Goal: Task Accomplishment & Management: Use online tool/utility

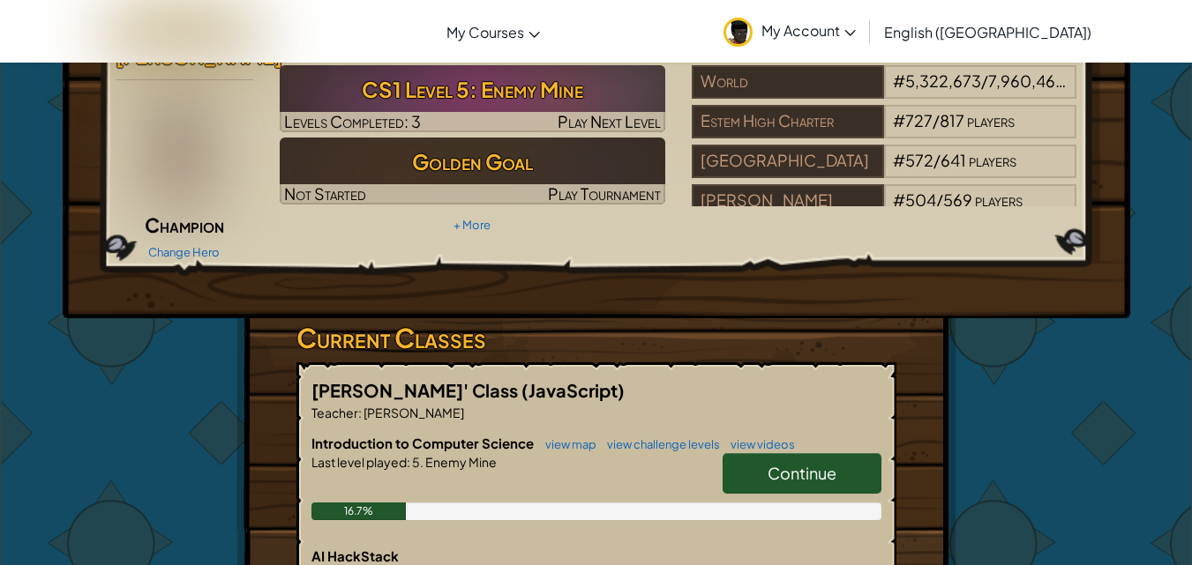
scroll to position [86, 0]
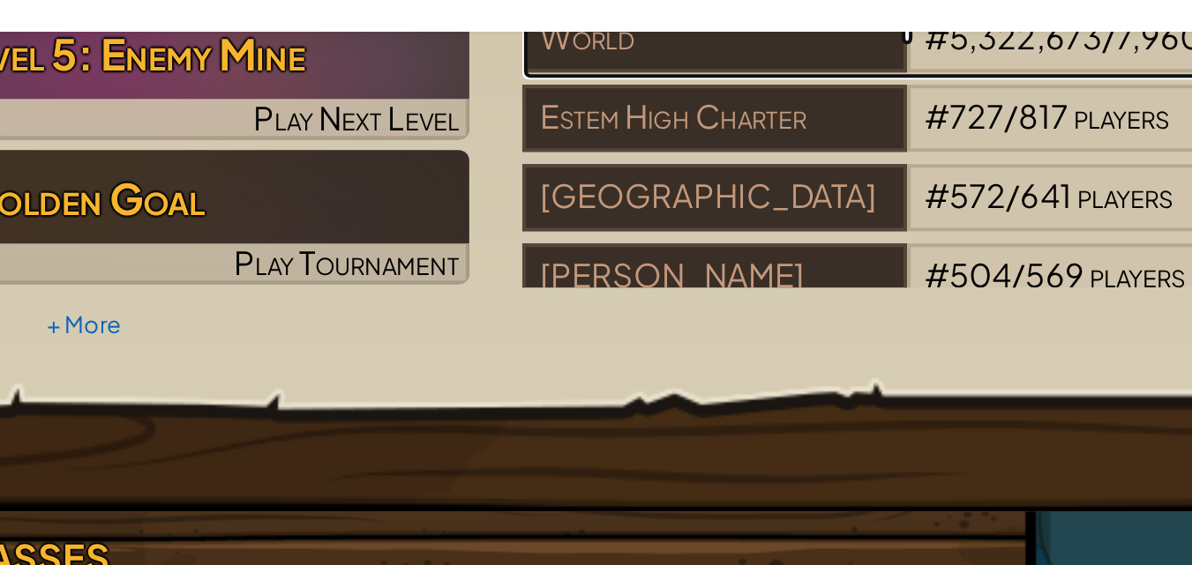
click at [859, 63] on div "World" at bounding box center [787, 66] width 192 height 34
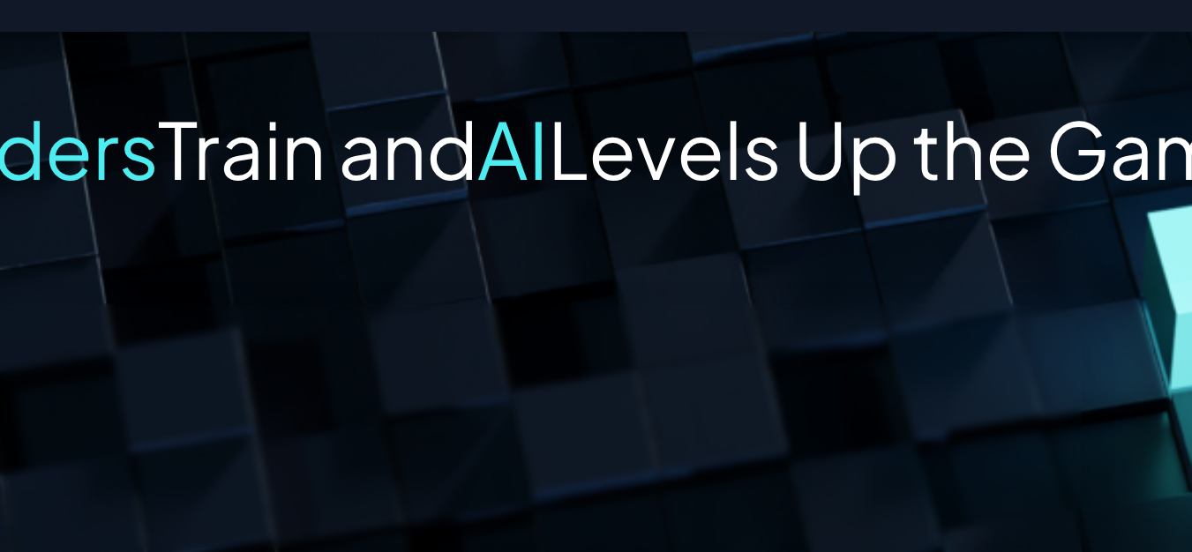
click at [617, 106] on span "Train and" at bounding box center [590, 120] width 160 height 49
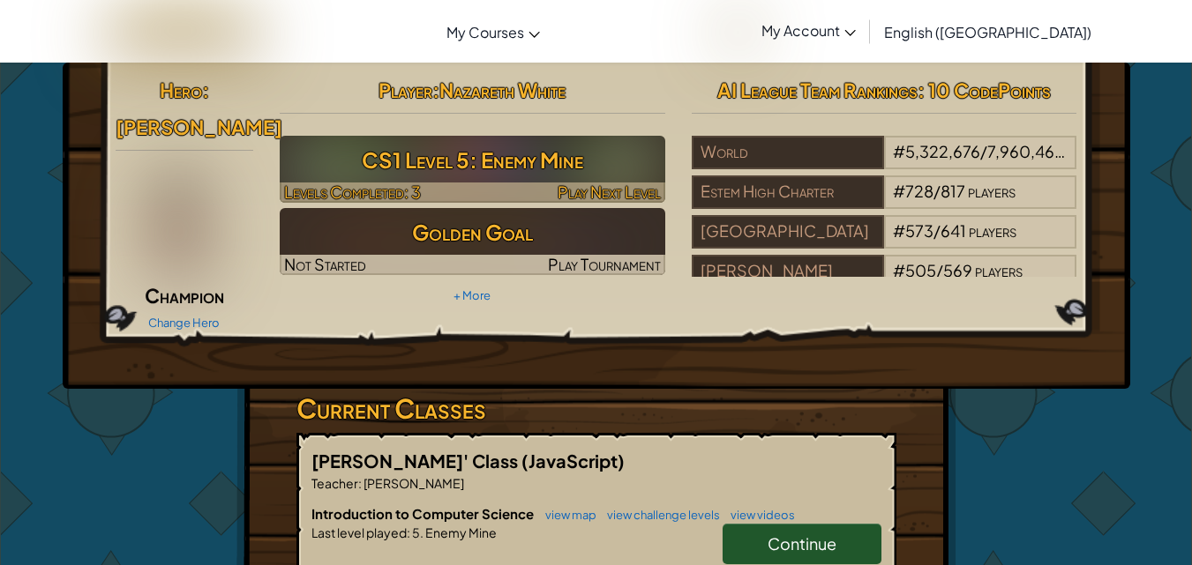
click at [383, 164] on h3 "CS1 Level 5: Enemy Mine" at bounding box center [472, 160] width 385 height 40
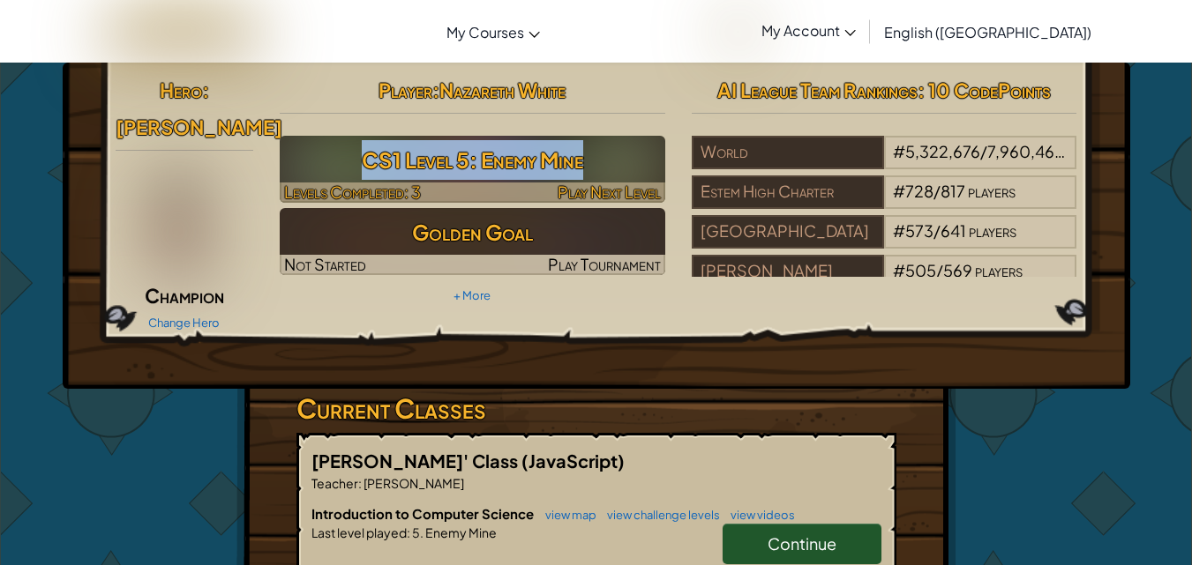
click at [383, 164] on h3 "CS1 Level 5: Enemy Mine" at bounding box center [472, 160] width 385 height 40
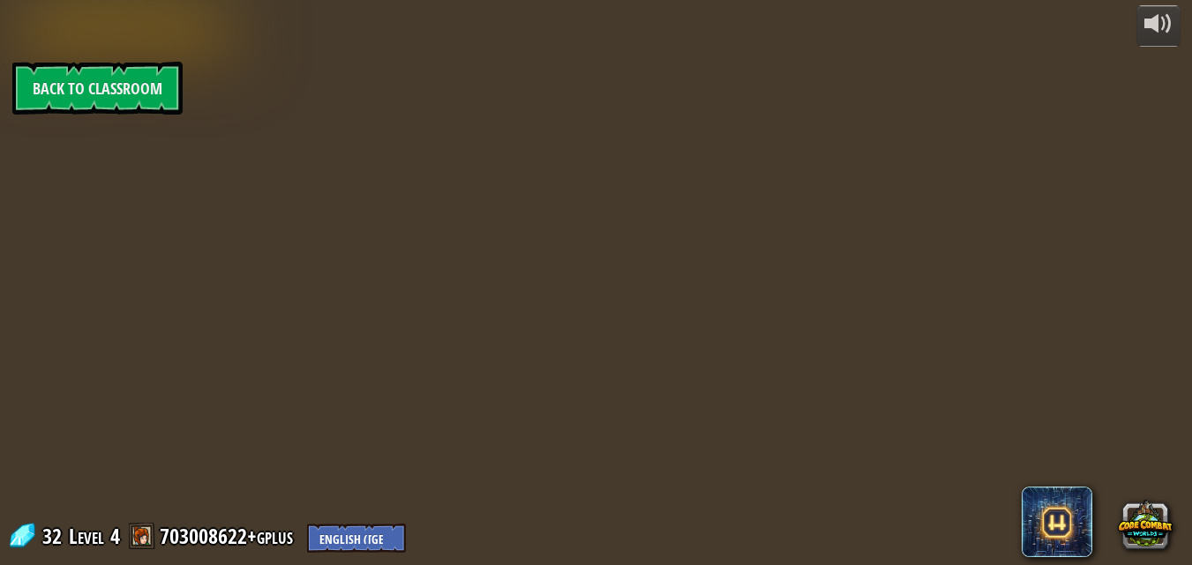
click at [383, 164] on div "powered by Back to Classroom 32 Level 4 703008622+gplus English ([GEOGRAPHIC_DA…" at bounding box center [596, 282] width 1192 height 565
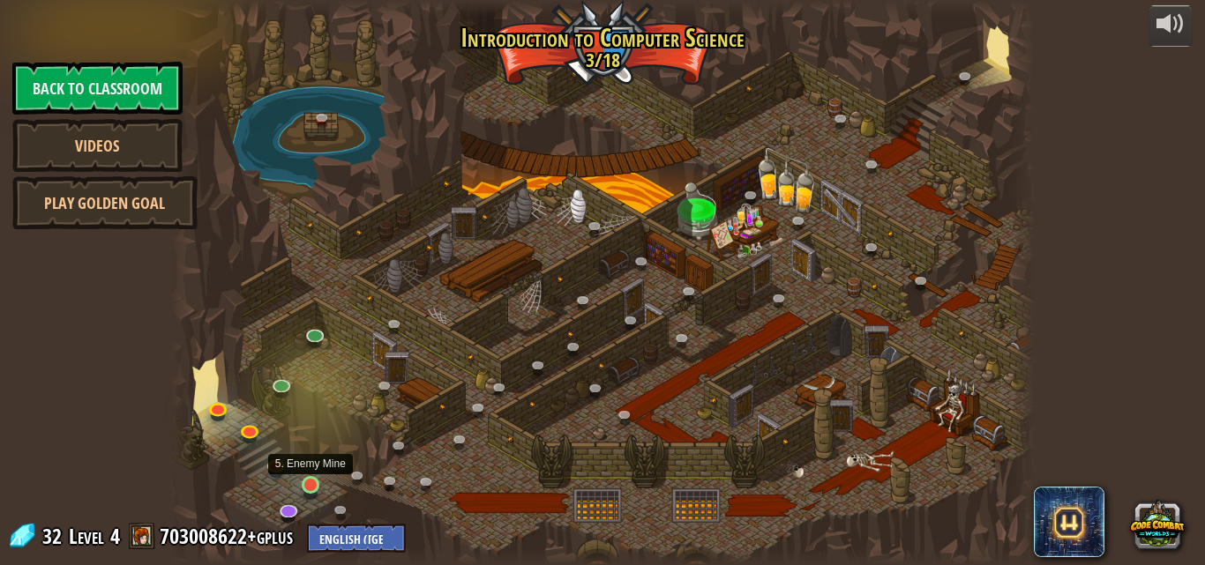
click at [310, 486] on img at bounding box center [310, 463] width 20 height 47
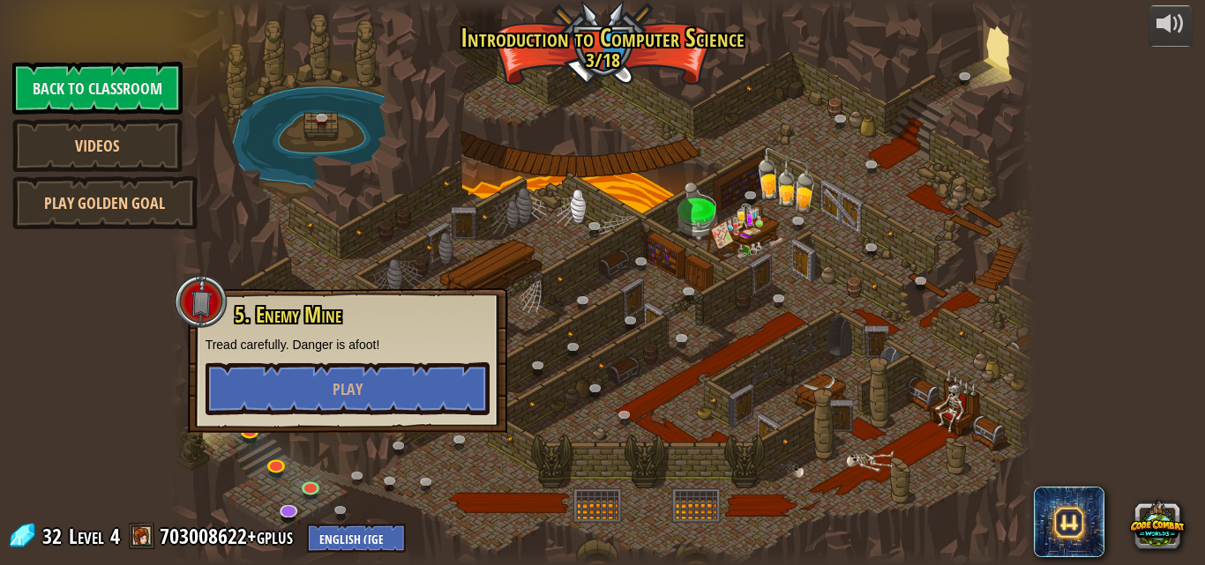
click at [303, 359] on div "5. Enemy Mine Tread carefully. Danger is afoot! Play" at bounding box center [348, 359] width 284 height 112
click at [303, 370] on button "Play" at bounding box center [348, 389] width 284 height 53
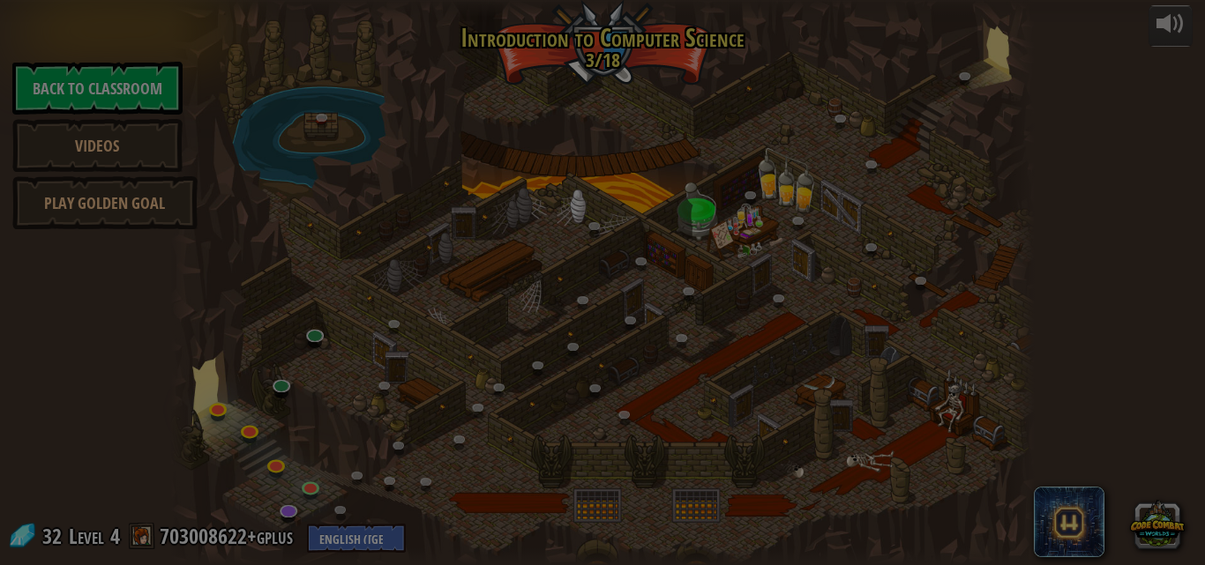
click at [303, 2] on body "powered by Back to Classroom Videos Play Golden Goal 25. Kithgard Gates (Locked…" at bounding box center [602, 1] width 1205 height 2
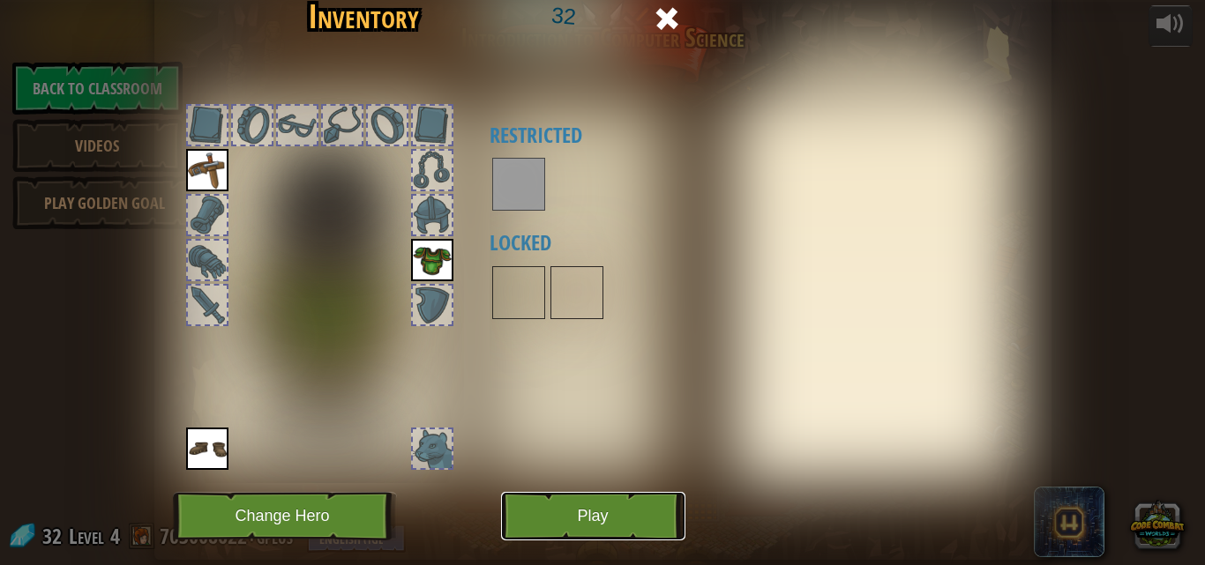
click at [556, 530] on button "Play" at bounding box center [593, 516] width 184 height 49
drag, startPoint x: 556, startPoint y: 530, endPoint x: 556, endPoint y: 607, distance: 76.7
click at [556, 2] on html "powered by Back to Classroom Videos Play Golden Goal 25. Kithgard Gates (Locked…" at bounding box center [602, 1] width 1205 height 2
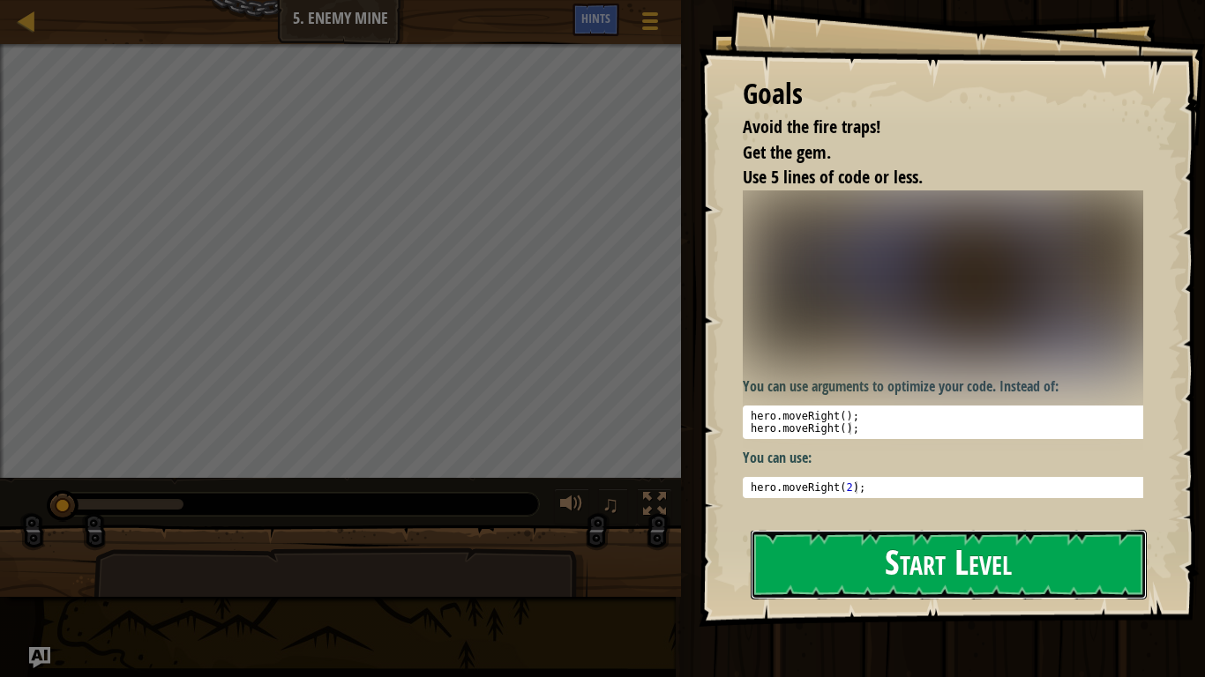
click at [841, 564] on button "Start Level" at bounding box center [949, 565] width 396 height 70
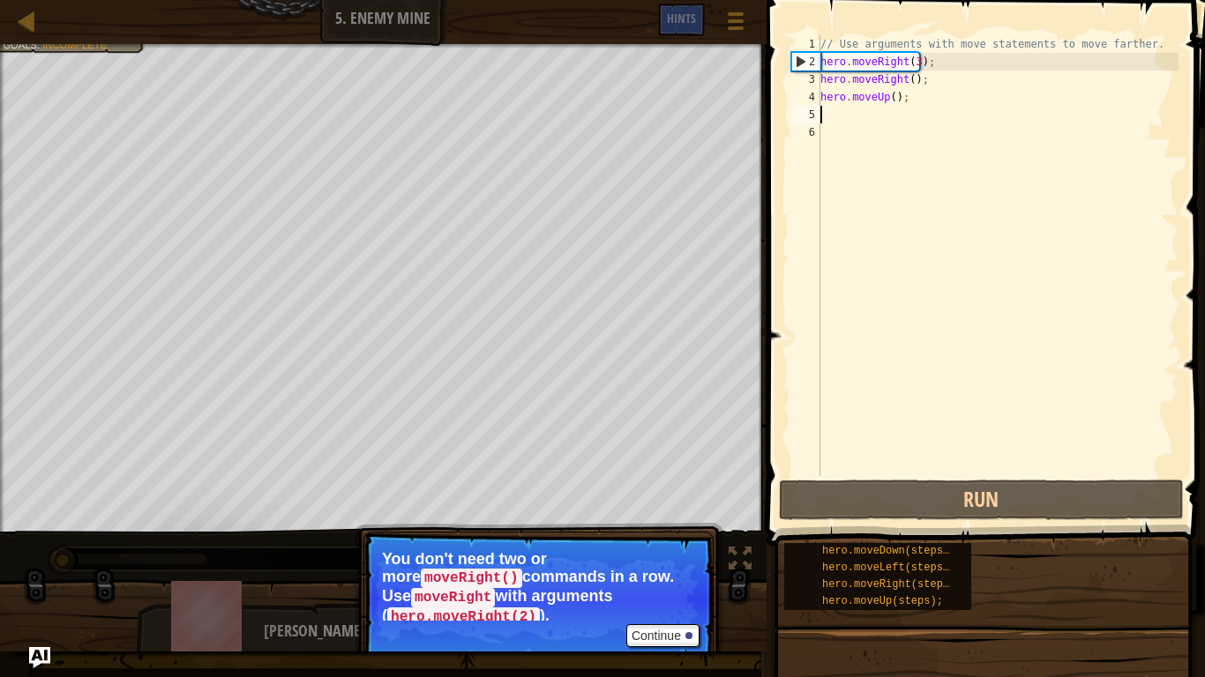
click at [839, 117] on div "// Use arguments with move statements to move farther. hero . moveRight ( 3 ) ;…" at bounding box center [998, 273] width 362 height 476
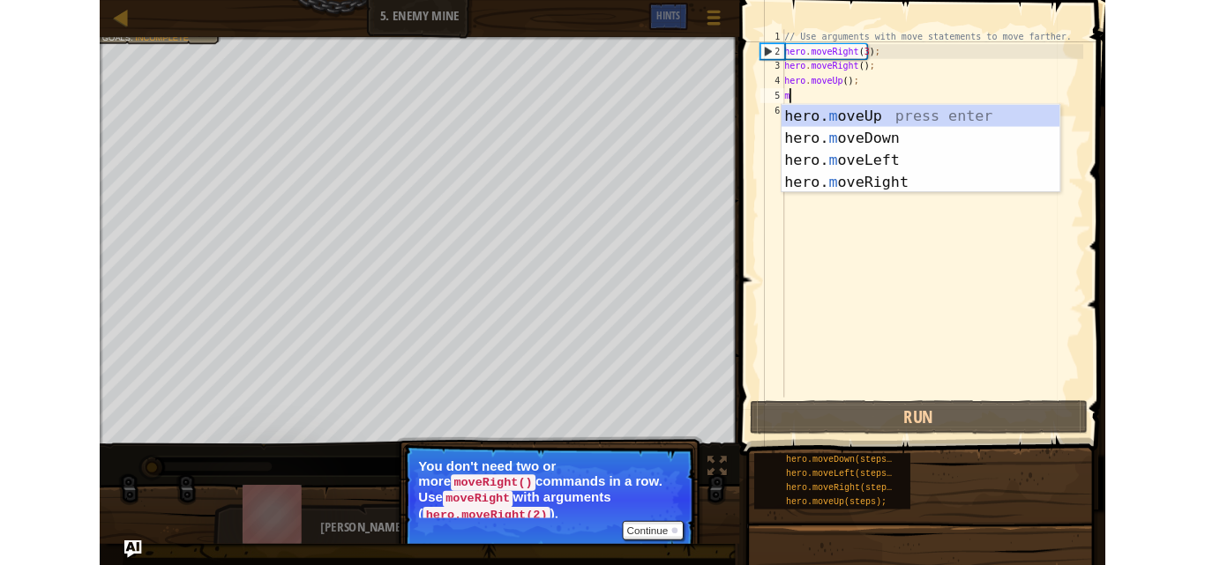
scroll to position [8, 0]
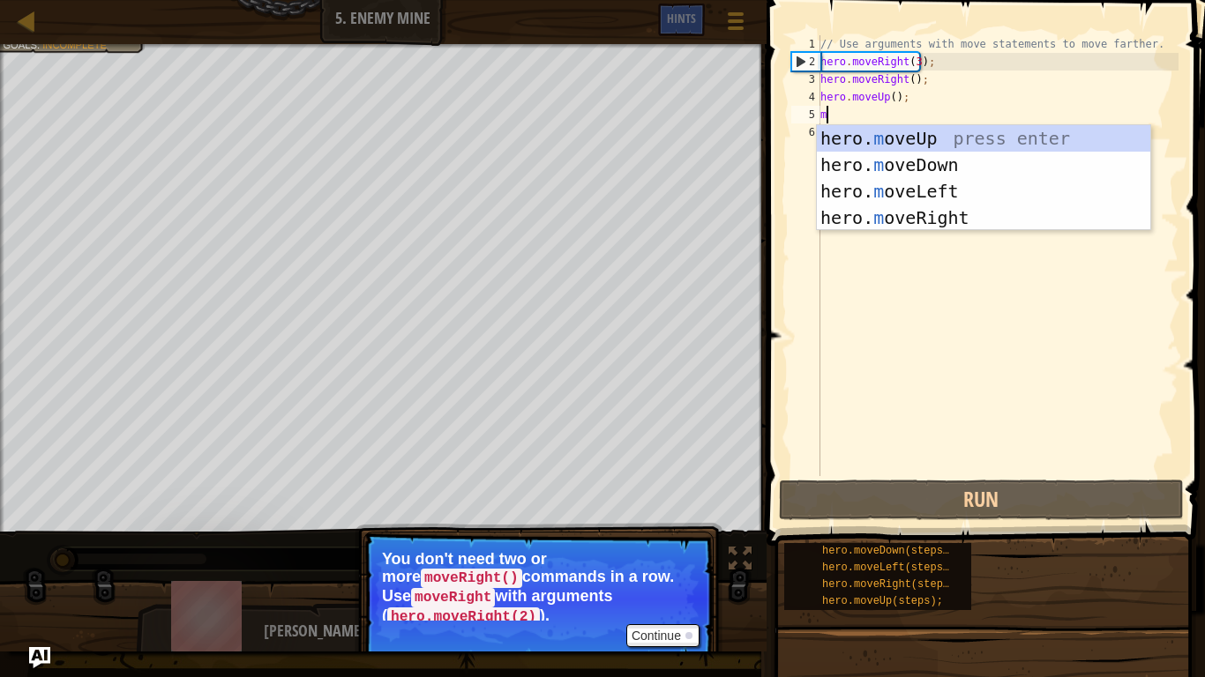
type textarea "mo"
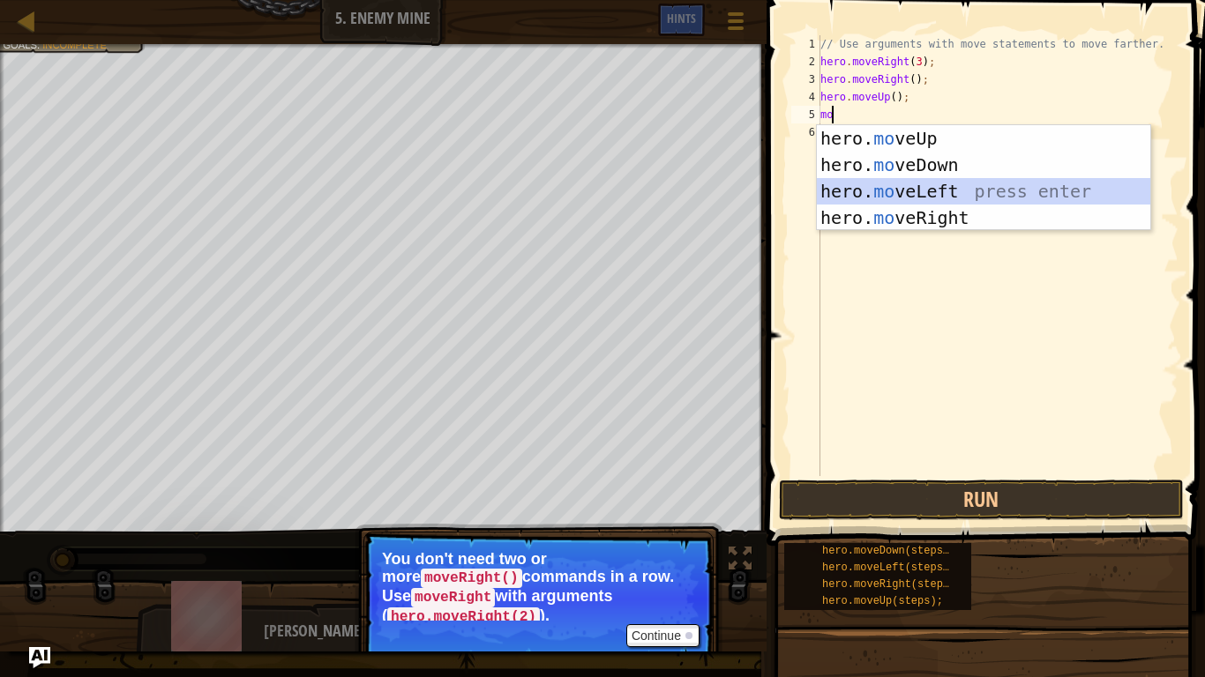
click at [933, 191] on div "hero. mo veUp press enter hero. mo veDown press enter hero. mo veLeft press ent…" at bounding box center [983, 204] width 333 height 159
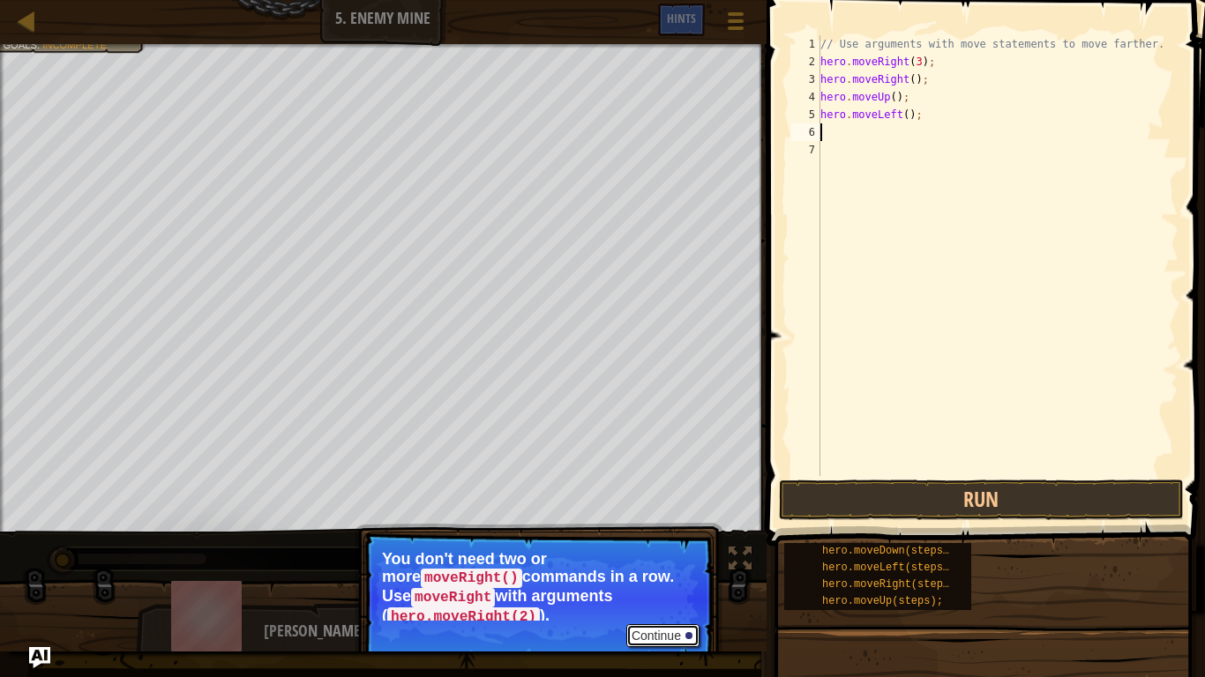
click at [677, 564] on button "Continue" at bounding box center [662, 635] width 73 height 23
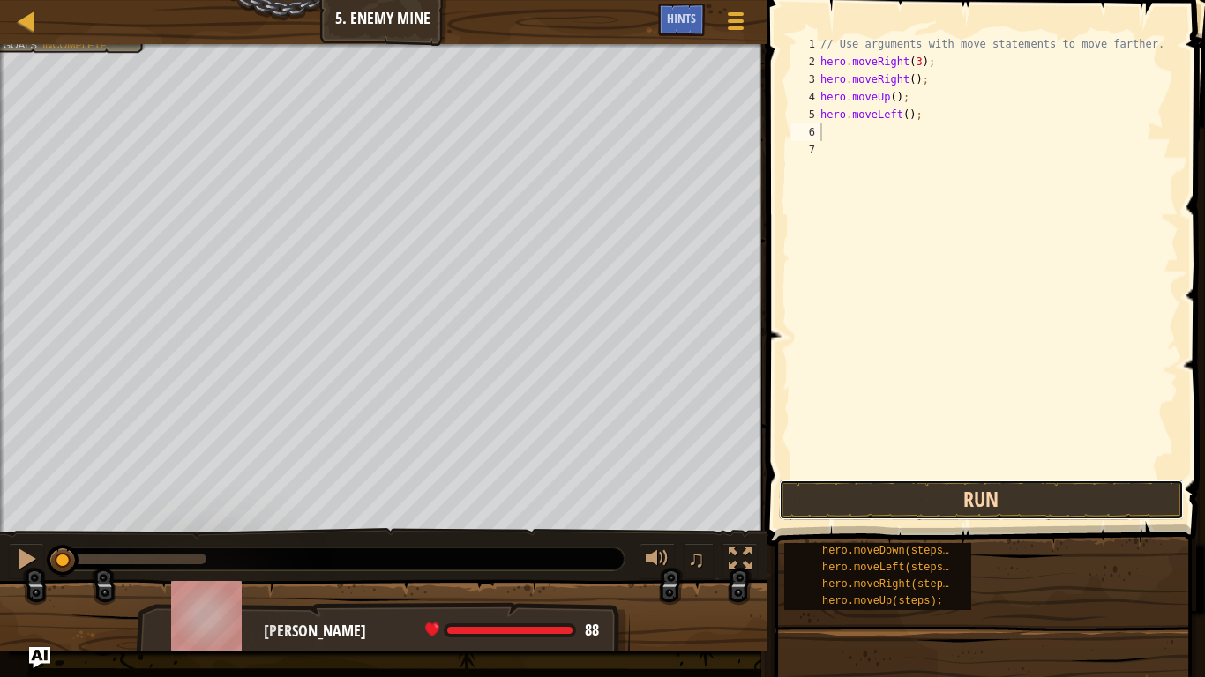
click at [901, 515] on button "Run" at bounding box center [981, 500] width 405 height 41
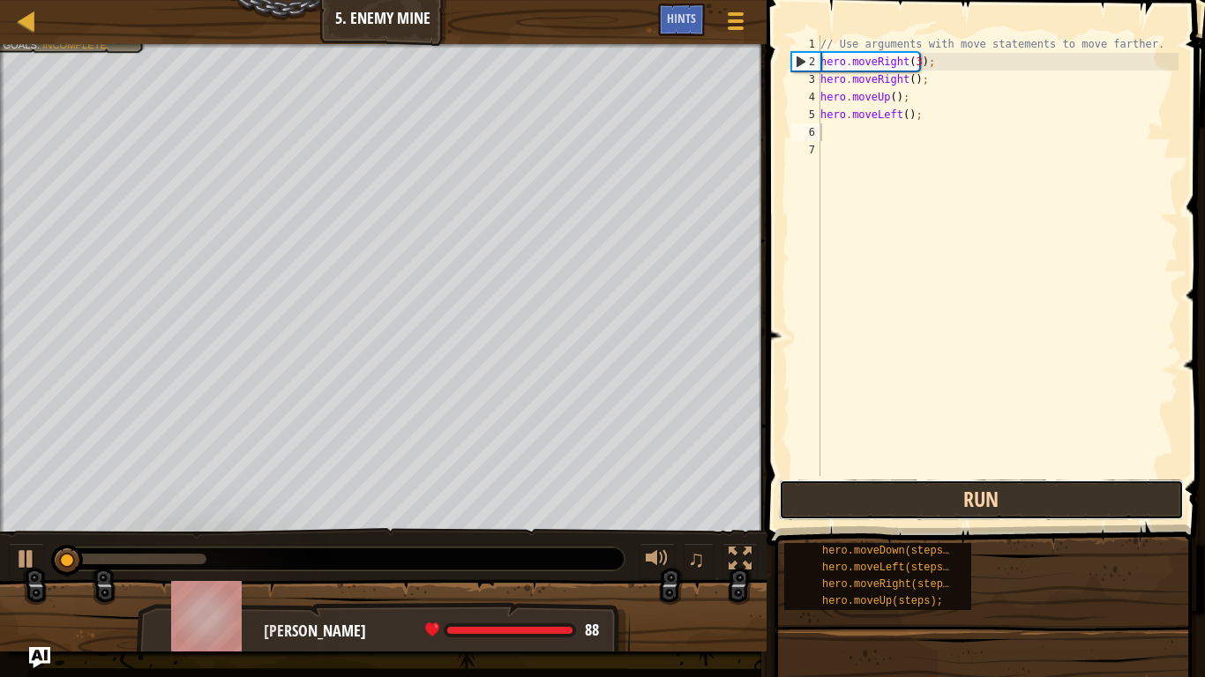
click at [886, 499] on button "Run" at bounding box center [981, 500] width 405 height 41
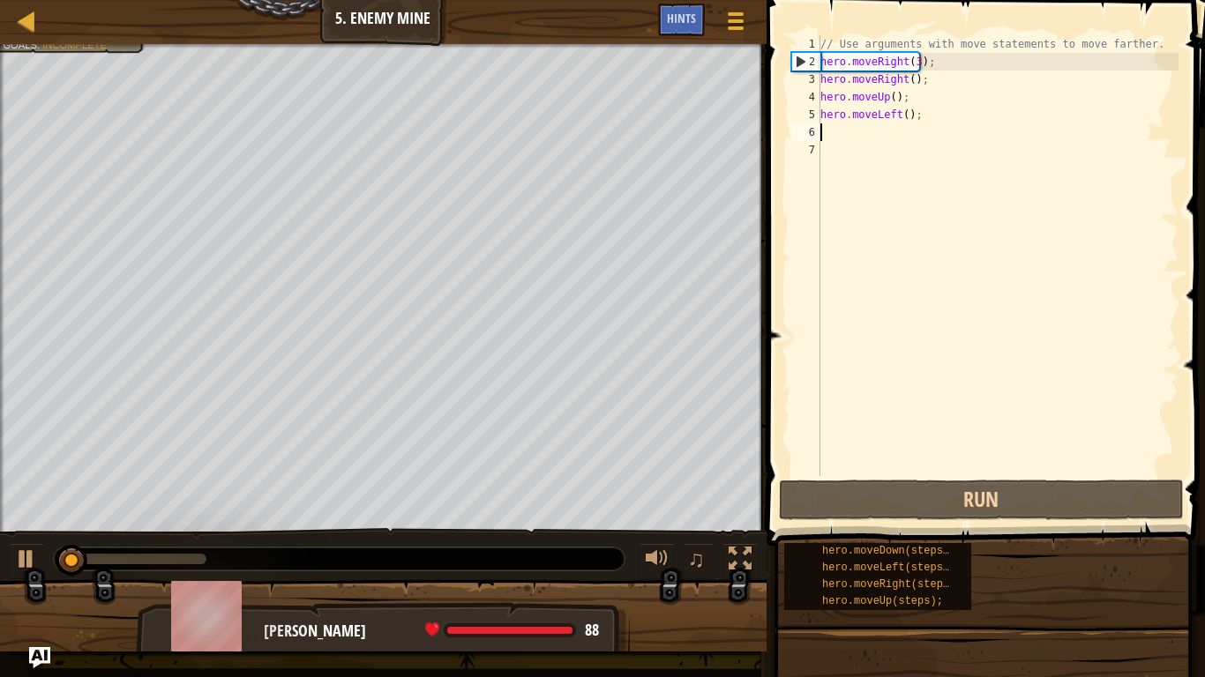
click at [721, 439] on div "Map Introduction to Computer Science 5. Enemy Mine Game Menu Done Hints 1 ההההה…" at bounding box center [602, 338] width 1205 height 677
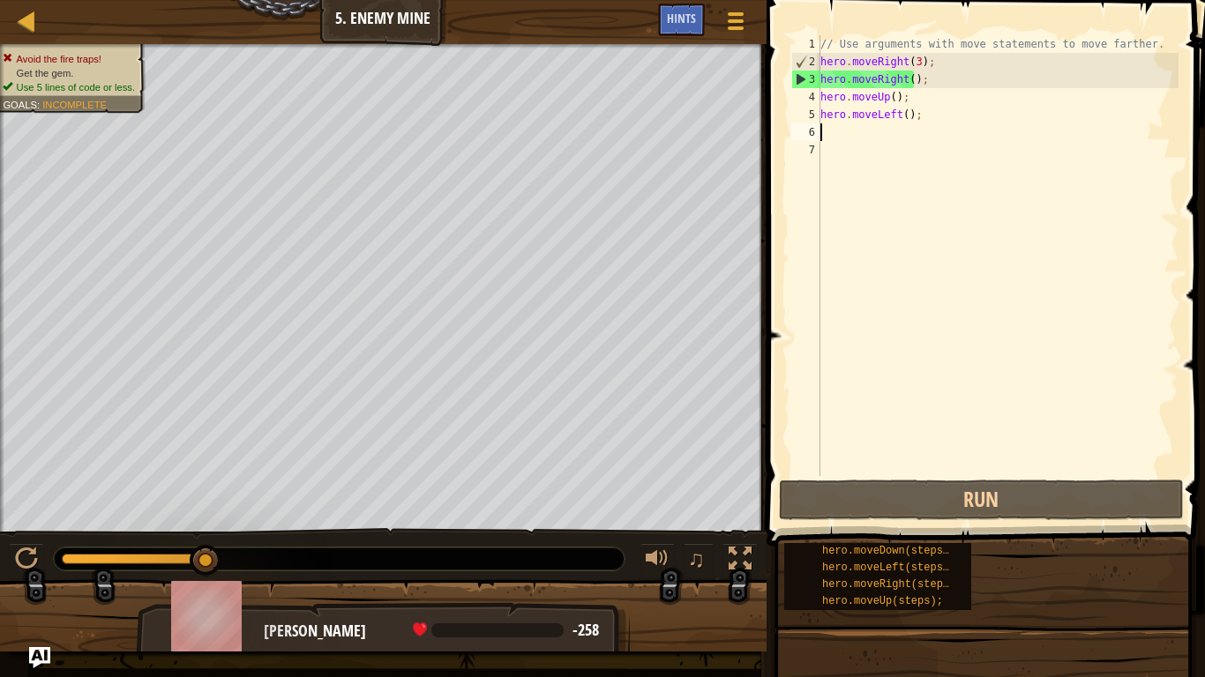
click at [915, 123] on div "// Use arguments with move statements to move farther. hero . moveRight ( 3 ) ;…" at bounding box center [998, 273] width 362 height 476
click at [904, 110] on div "// Use arguments with move statements to move farther. hero . moveRight ( 3 ) ;…" at bounding box center [998, 273] width 362 height 476
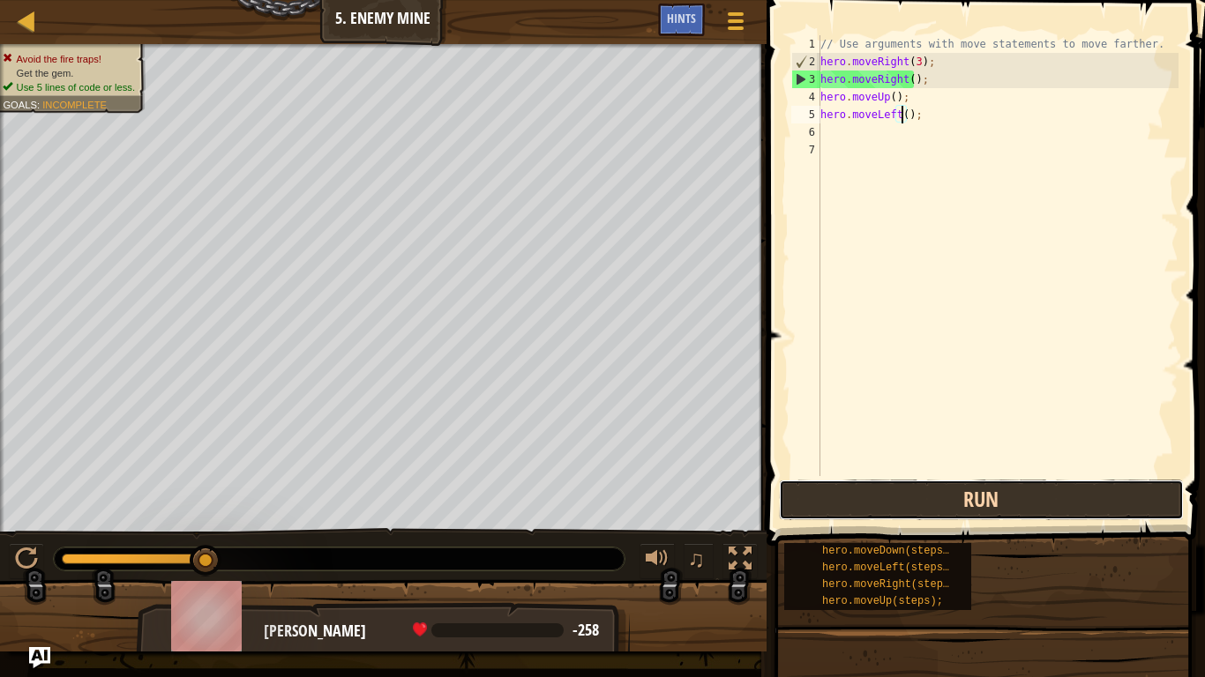
click at [922, 481] on button "Run" at bounding box center [981, 500] width 405 height 41
click at [920, 505] on button "Run" at bounding box center [981, 500] width 405 height 41
click at [984, 513] on button "Run" at bounding box center [981, 500] width 405 height 41
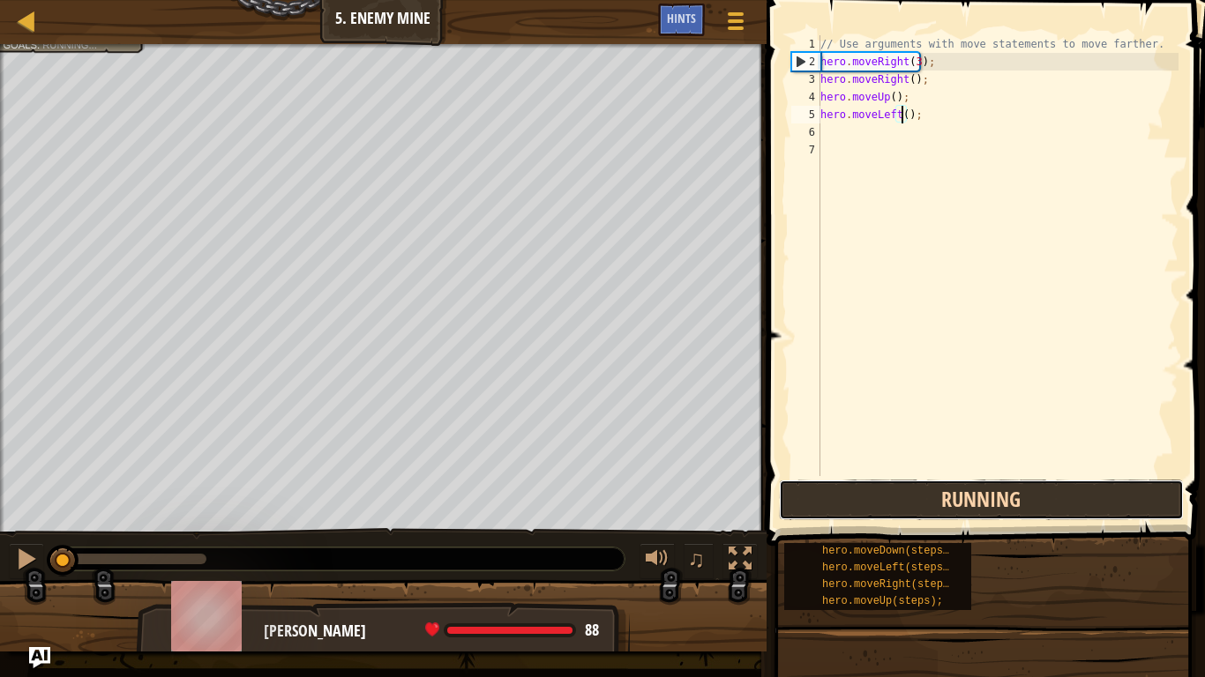
click at [984, 513] on button "Running" at bounding box center [981, 500] width 405 height 41
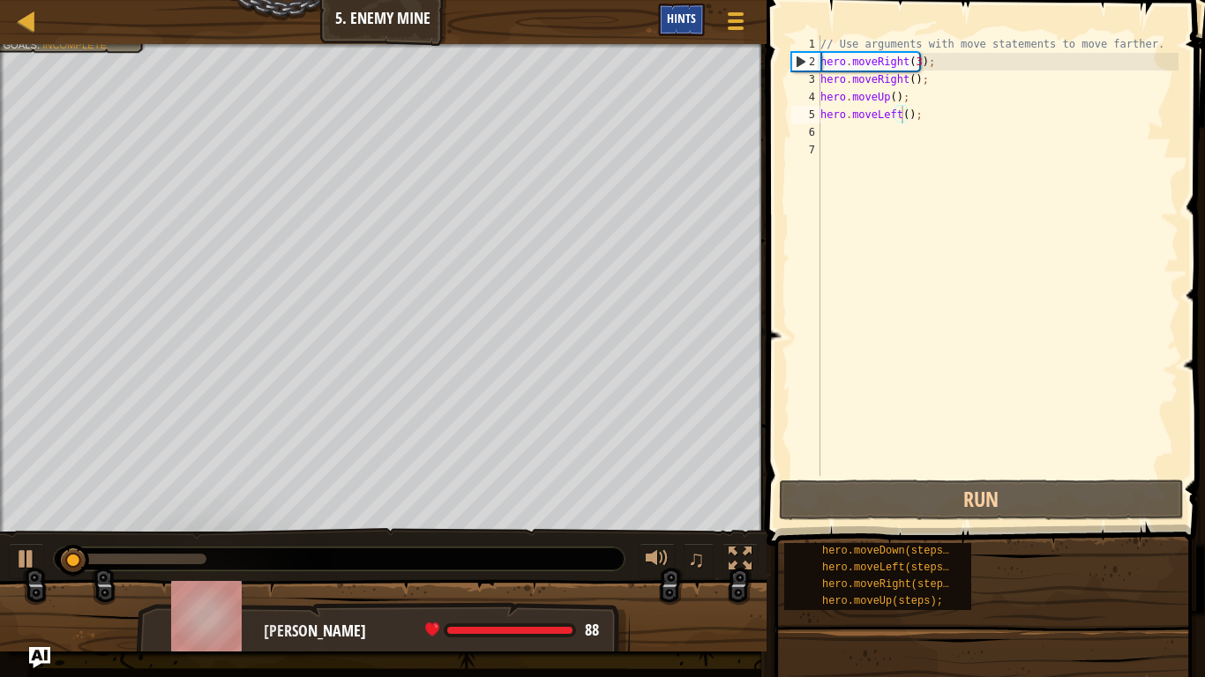
click at [680, 9] on div "Hints" at bounding box center [681, 20] width 47 height 33
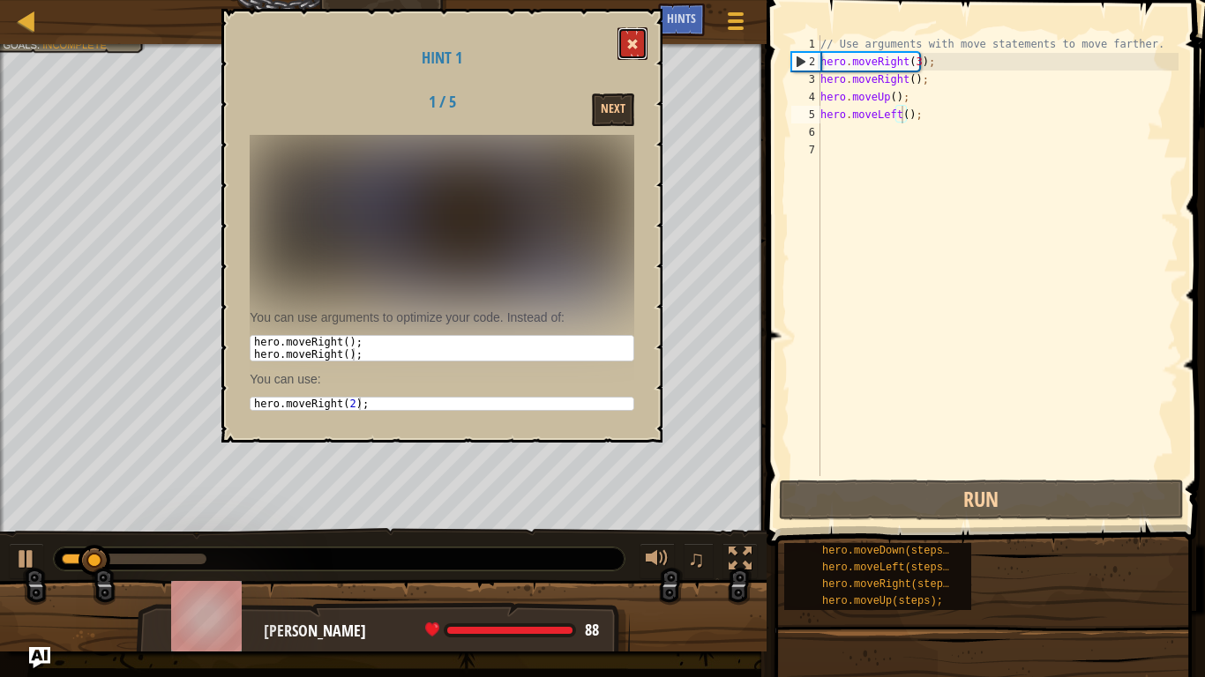
click at [644, 38] on button at bounding box center [632, 43] width 30 height 33
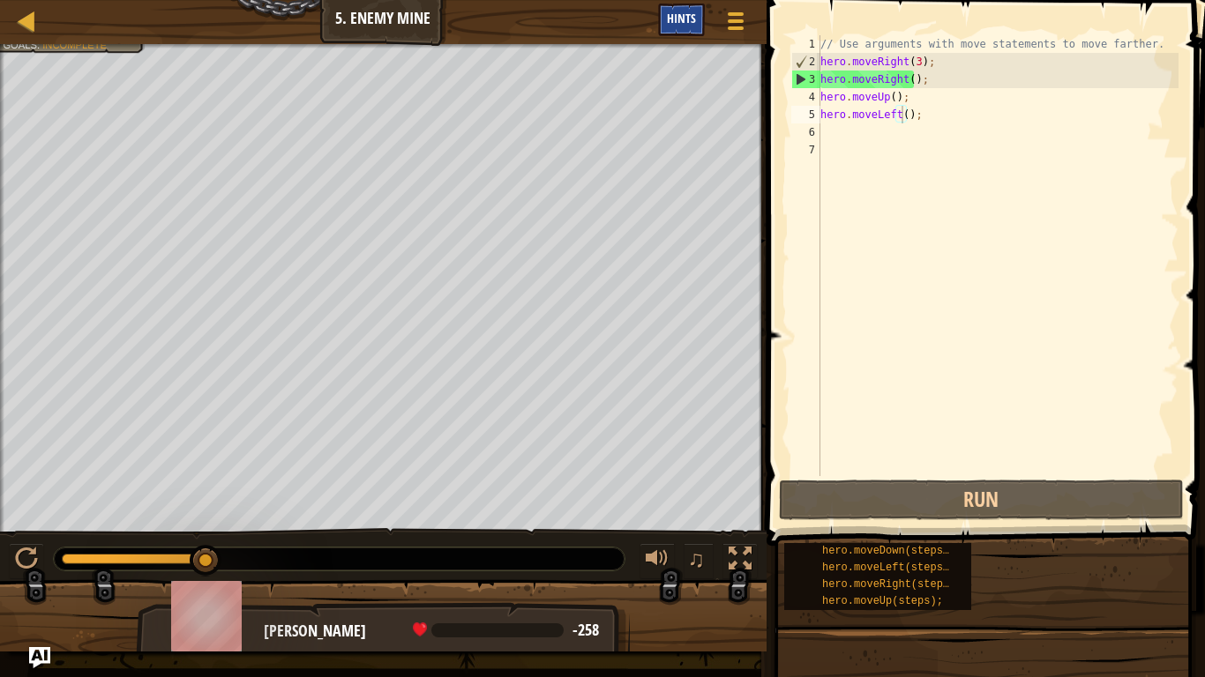
click at [681, 16] on span "Hints" at bounding box center [681, 18] width 29 height 17
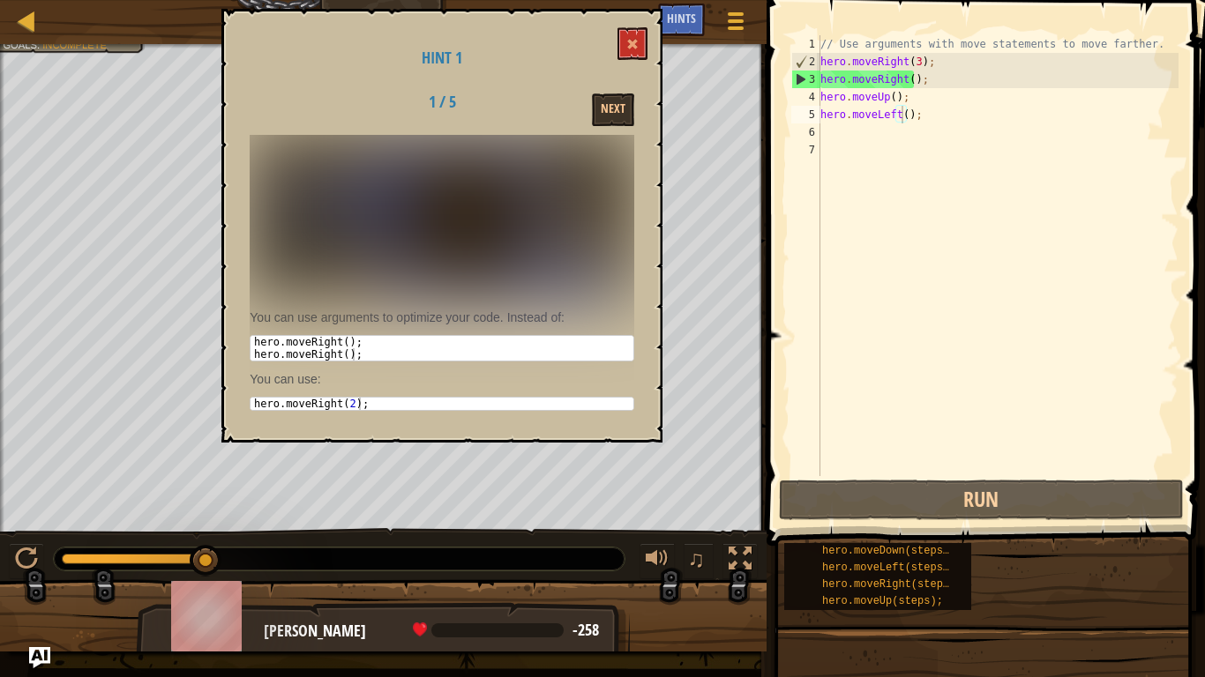
click at [525, 288] on img at bounding box center [442, 217] width 385 height 165
click at [622, 104] on button "Next" at bounding box center [613, 109] width 42 height 33
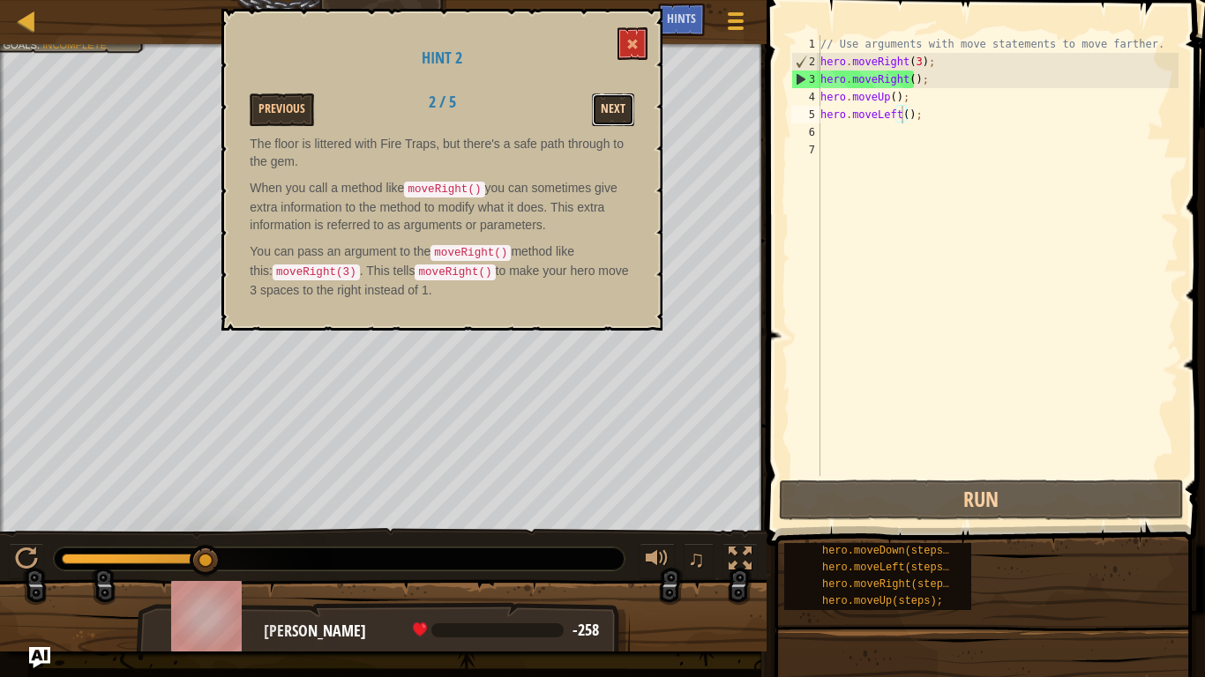
click at [606, 107] on button "Next" at bounding box center [613, 109] width 42 height 33
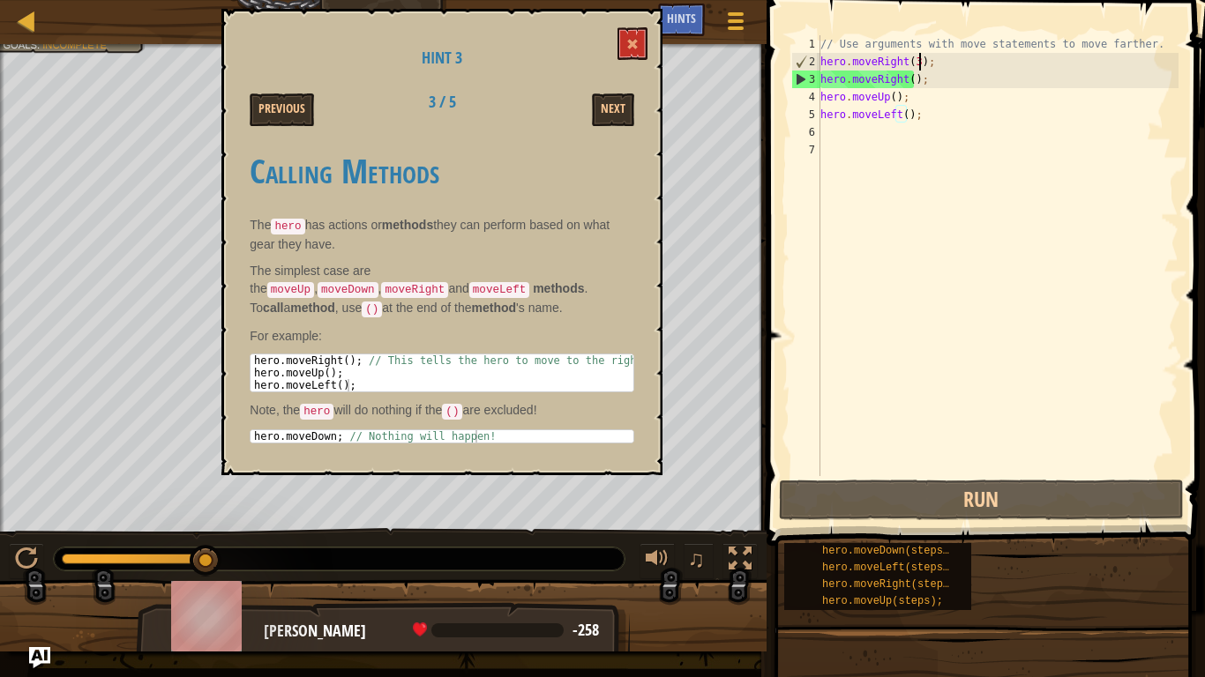
click at [921, 63] on div "// Use arguments with move statements to move farther. hero . moveRight ( 3 ) ;…" at bounding box center [998, 273] width 362 height 476
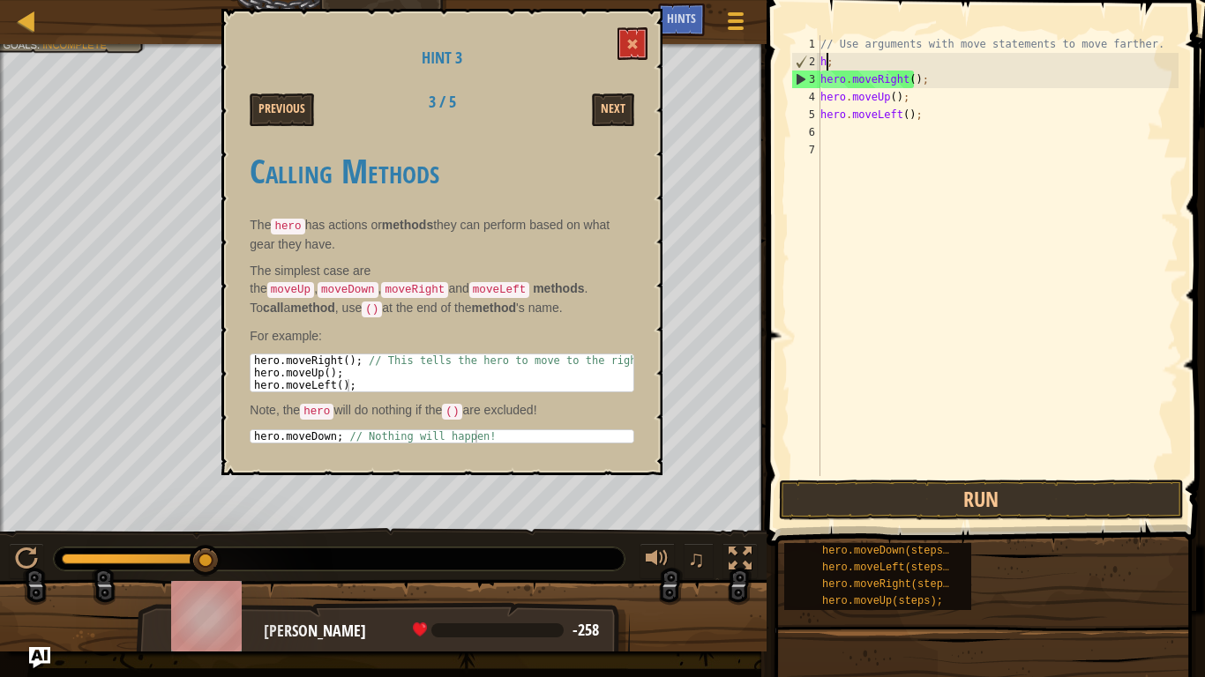
type textarea ";"
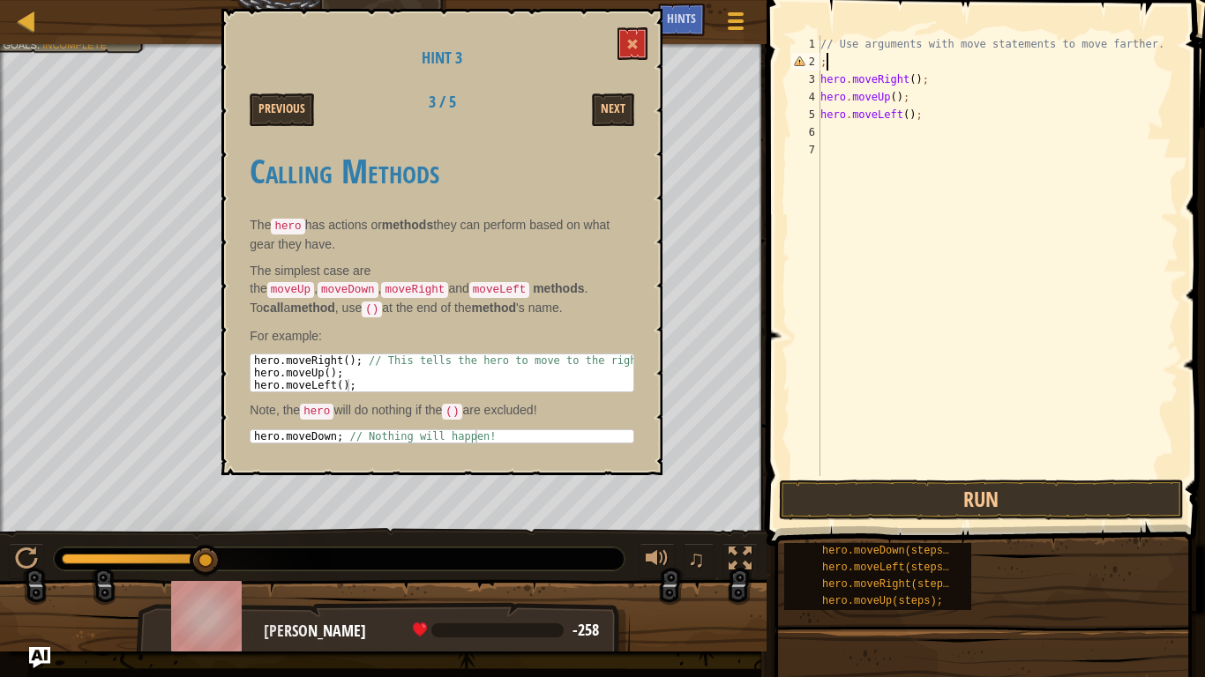
click at [841, 60] on div "// Use arguments with move statements to move farther. ; hero . moveRight ( ) ;…" at bounding box center [998, 273] width 362 height 476
